Goal: Task Accomplishment & Management: Complete application form

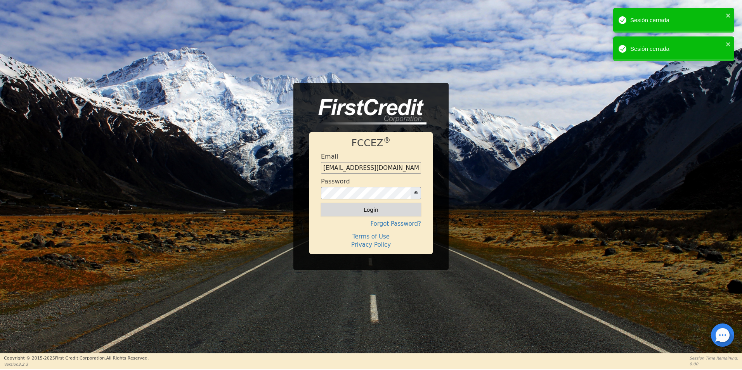
click at [352, 210] on button "Login" at bounding box center [371, 209] width 100 height 13
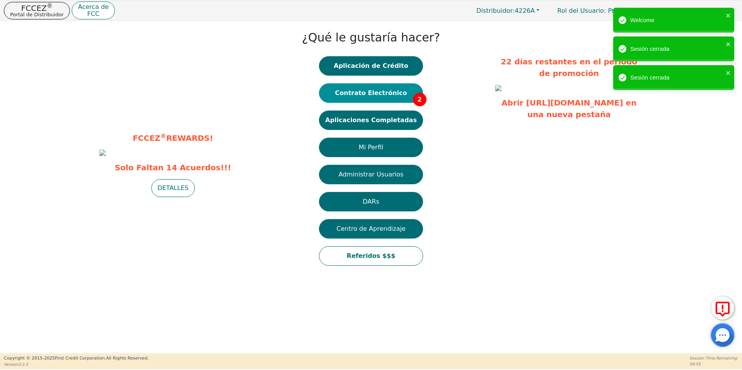
click at [379, 96] on button "Contrato Electrónico 2" at bounding box center [371, 92] width 104 height 19
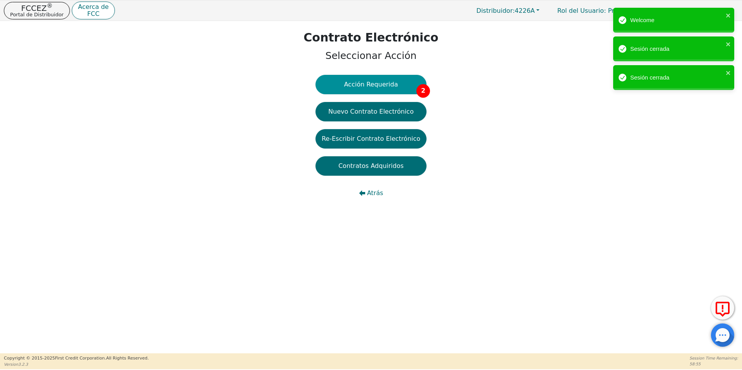
click at [389, 84] on button "Acción Requerida 2" at bounding box center [371, 84] width 111 height 19
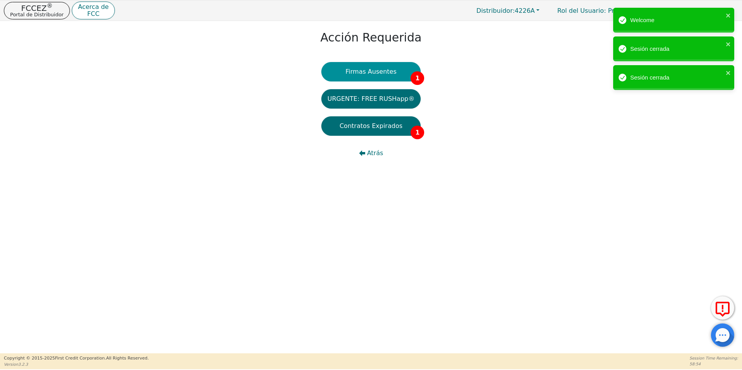
click at [401, 75] on button "Firmas Ausentes 1" at bounding box center [370, 71] width 99 height 19
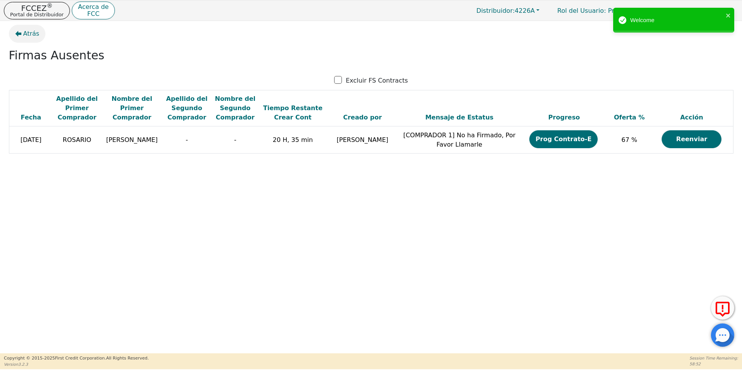
click at [20, 39] on button "Atrás" at bounding box center [27, 34] width 37 height 18
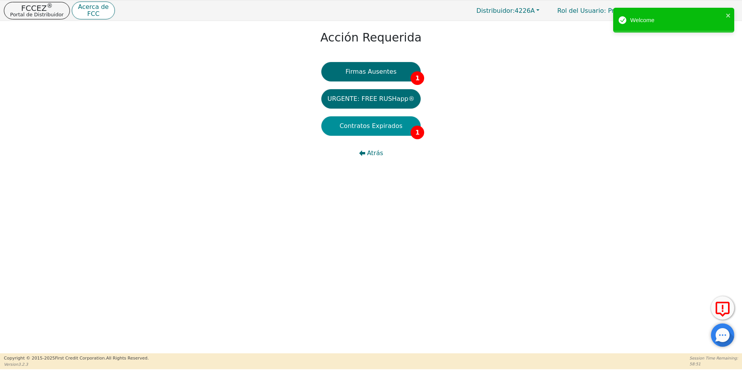
click at [379, 132] on button "Contratos Expirados 1" at bounding box center [370, 125] width 99 height 19
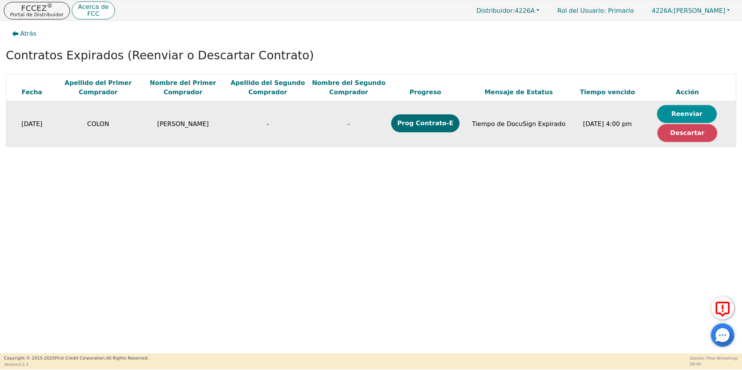
click at [688, 114] on button "Reenviar" at bounding box center [687, 114] width 60 height 18
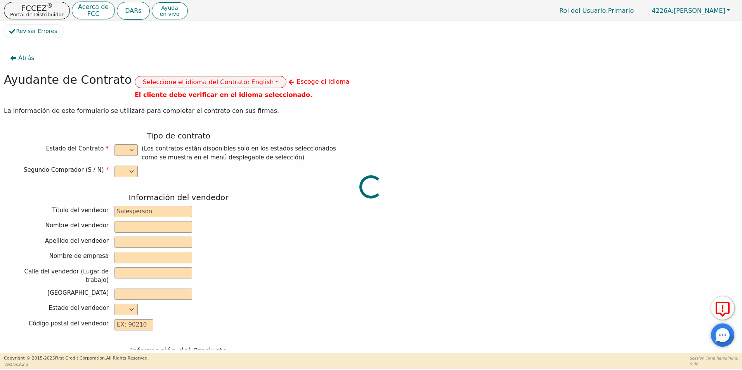
select select "n"
type input "CREDIT ANALYST"
type input "[PERSON_NAME]"
type input "BLANCO"
type input "DIAMOND PERFECT. DBA AQUAFEEL"
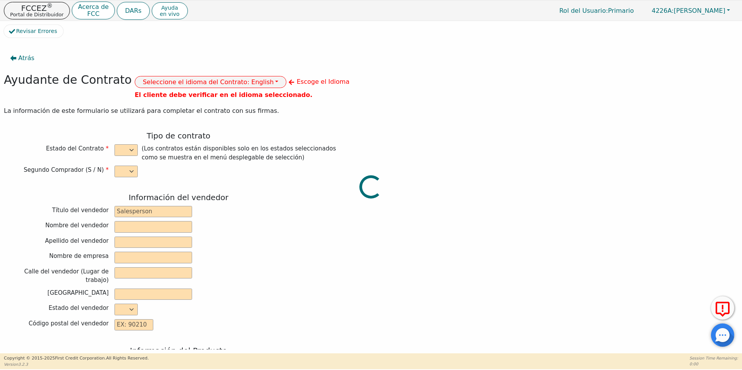
type input "[STREET_ADDRESS]"
type input "WAKE FOREST"
select select "NC"
type input "27587"
type input "WATER PURIFICATION SYSTEM"
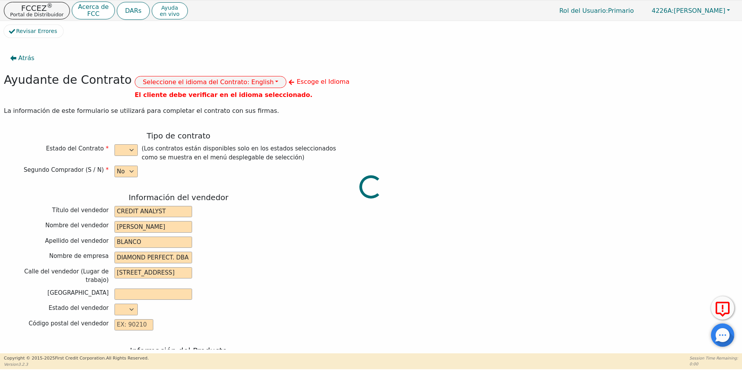
type input "AQUAFEEL SYSTEM"
type input "W525"
type input "[PERSON_NAME]"
type input "COLON"
type input "[EMAIL_ADDRESS][DOMAIN_NAME]"
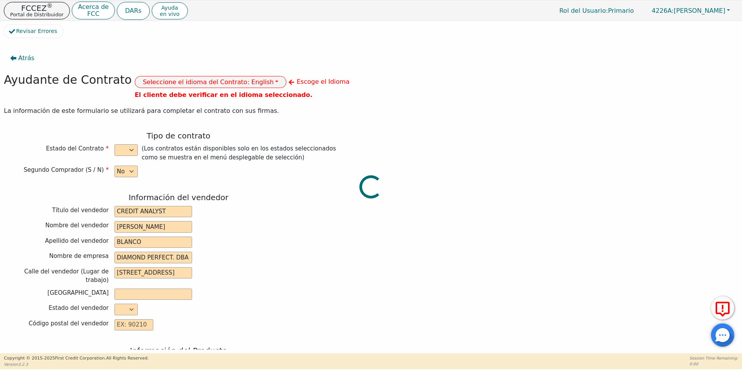
type input "[EMAIL_ADDRESS][DOMAIN_NAME]"
type input "[STREET_ADDRESS][PERSON_NAME]"
type input "ALLENTOWN"
type input "LEHIGH"
select select "PA"
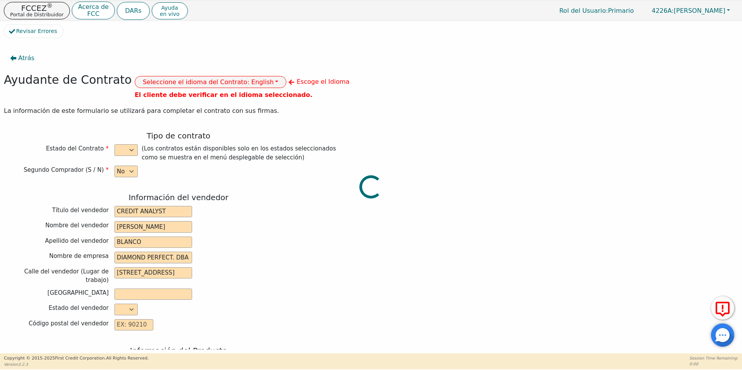
type input "18102"
type input "[DATE]"
type input "10.99"
type input "[DATE]"
type input "72"
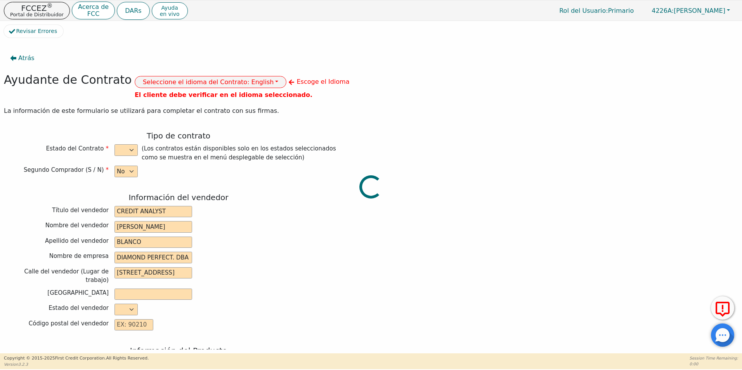
type input "0"
type input "8790.00"
type input "0.00"
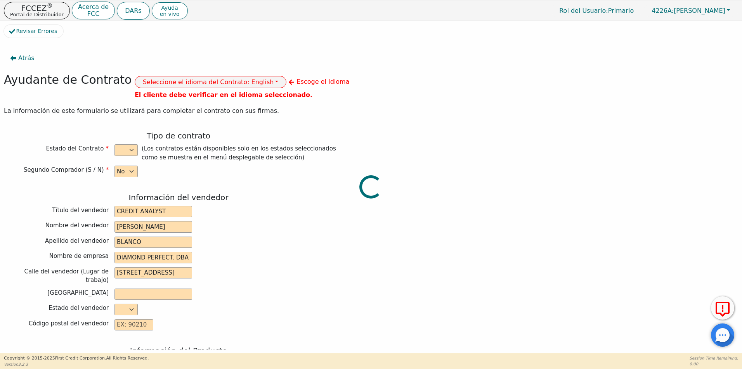
type input "0.00"
type input "8790.00"
type input "12042.72"
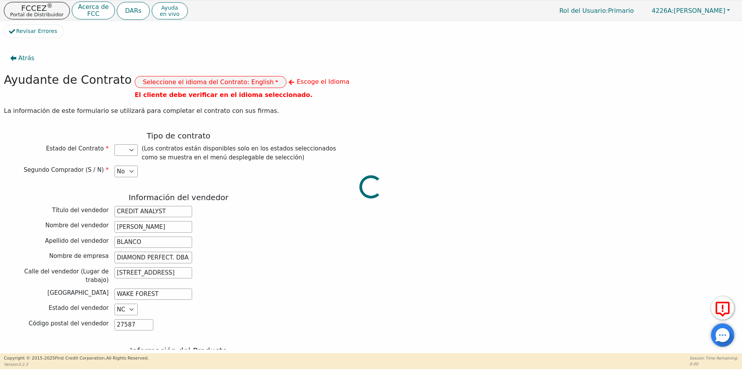
select select "PA"
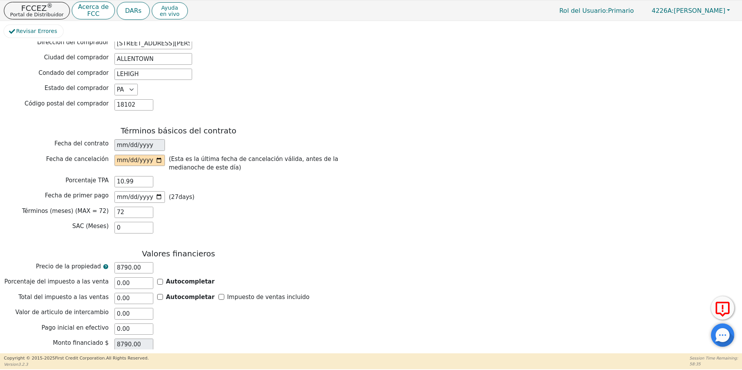
scroll to position [530, 0]
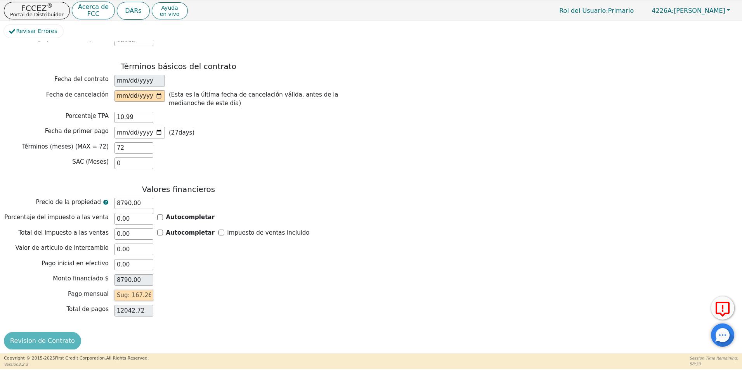
click at [119, 290] on input "text" at bounding box center [134, 296] width 39 height 12
type input "1"
type input "72.00"
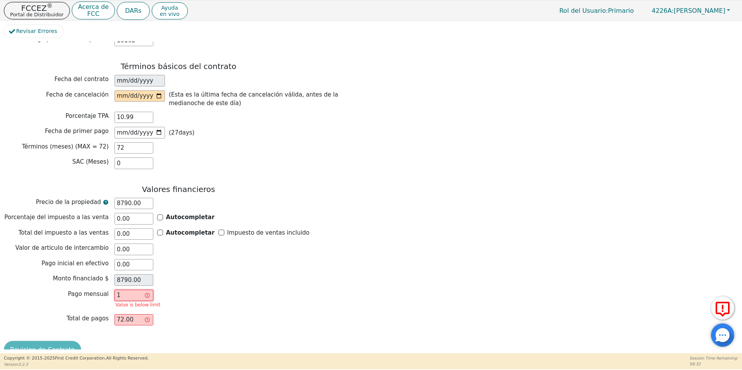
type input "16"
type input "1152.00"
type input "167"
type input "12024.00"
type input "167.2"
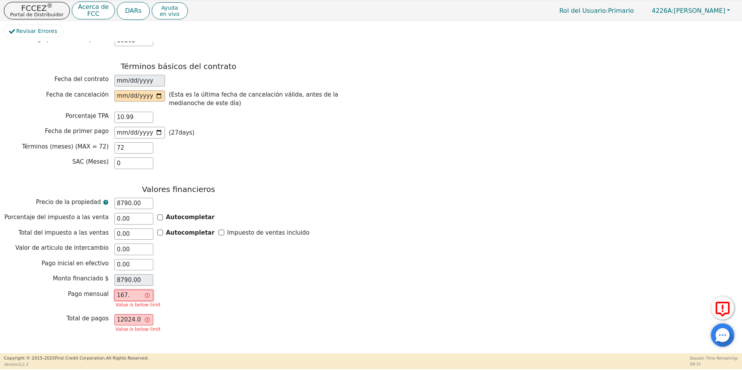
type input "12038.40"
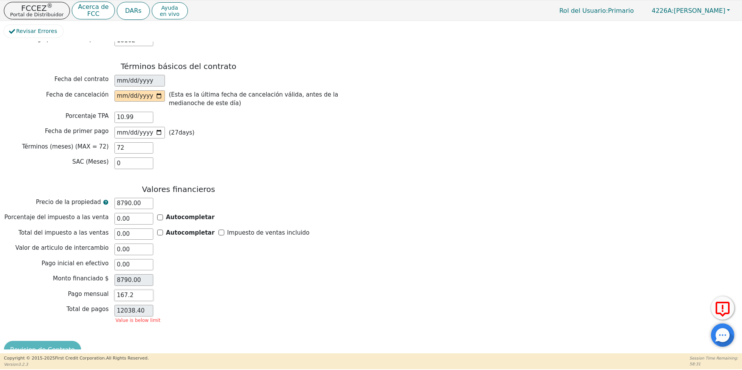
type input "167.26"
type input "12042.72"
type input "167.26"
click at [157, 91] on input "date" at bounding box center [140, 96] width 50 height 12
type input "[DATE]"
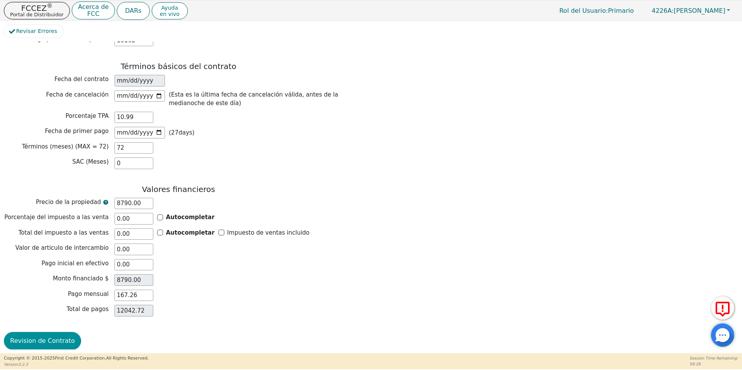
click at [53, 334] on button "Revision de Contrato" at bounding box center [42, 341] width 77 height 18
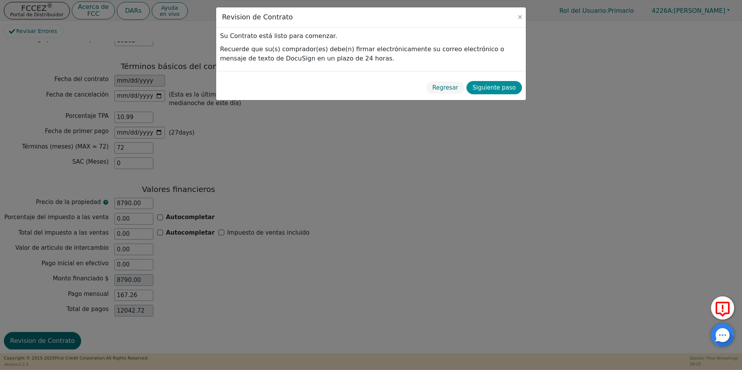
click at [502, 88] on button "Siguiente paso" at bounding box center [495, 88] width 56 height 14
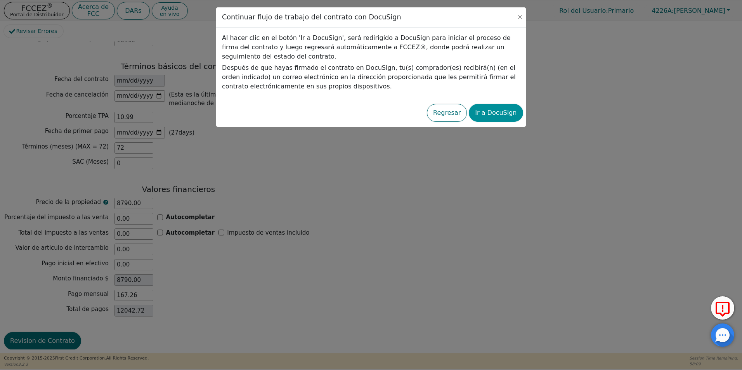
click at [496, 117] on button "Ir a DocuSign" at bounding box center [496, 113] width 54 height 18
